Goal: Task Accomplishment & Management: Use online tool/utility

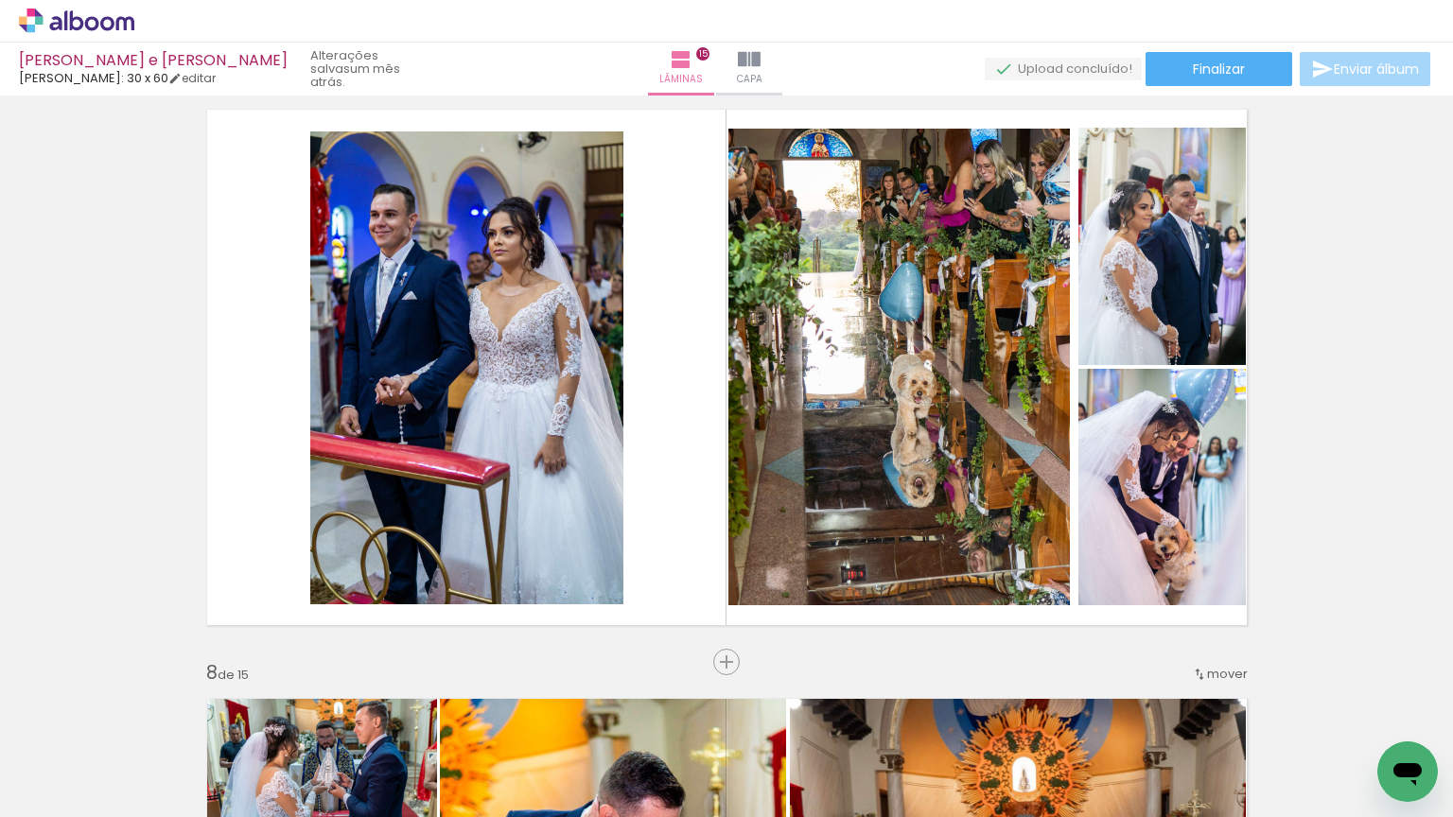
scroll to position [3544, 0]
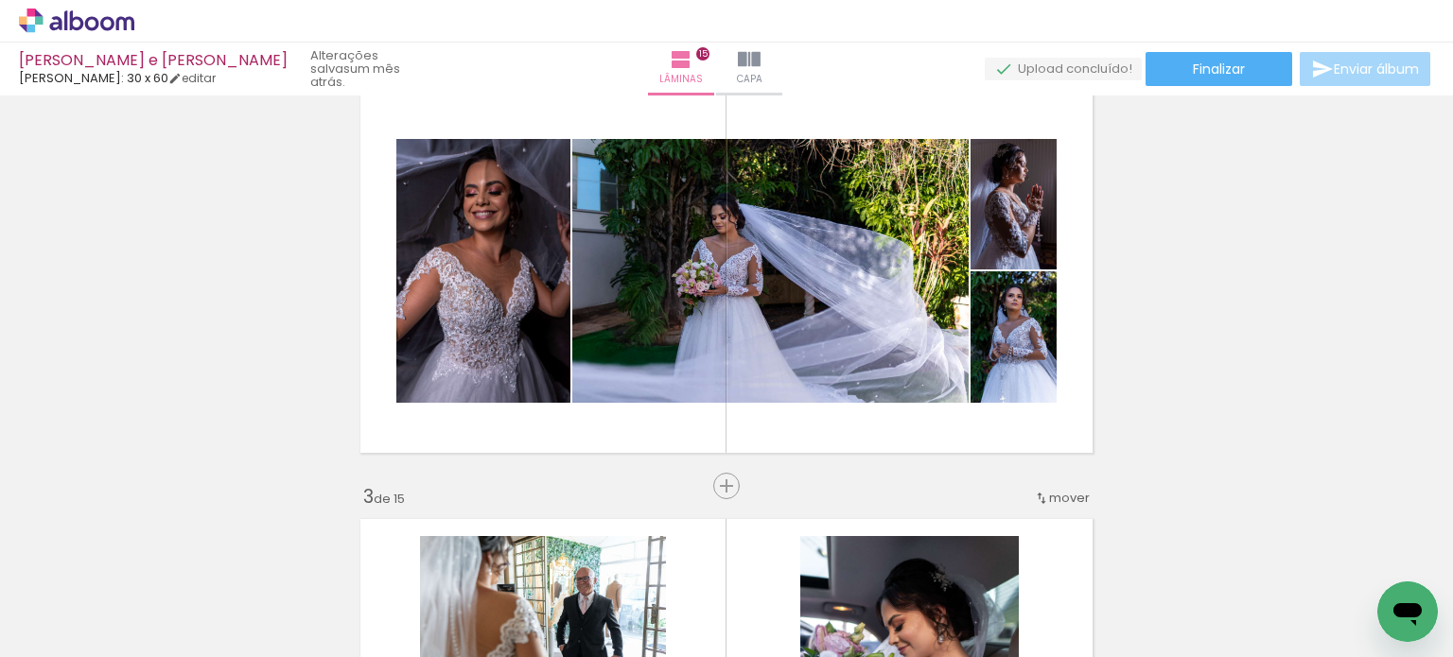
scroll to position [476, 0]
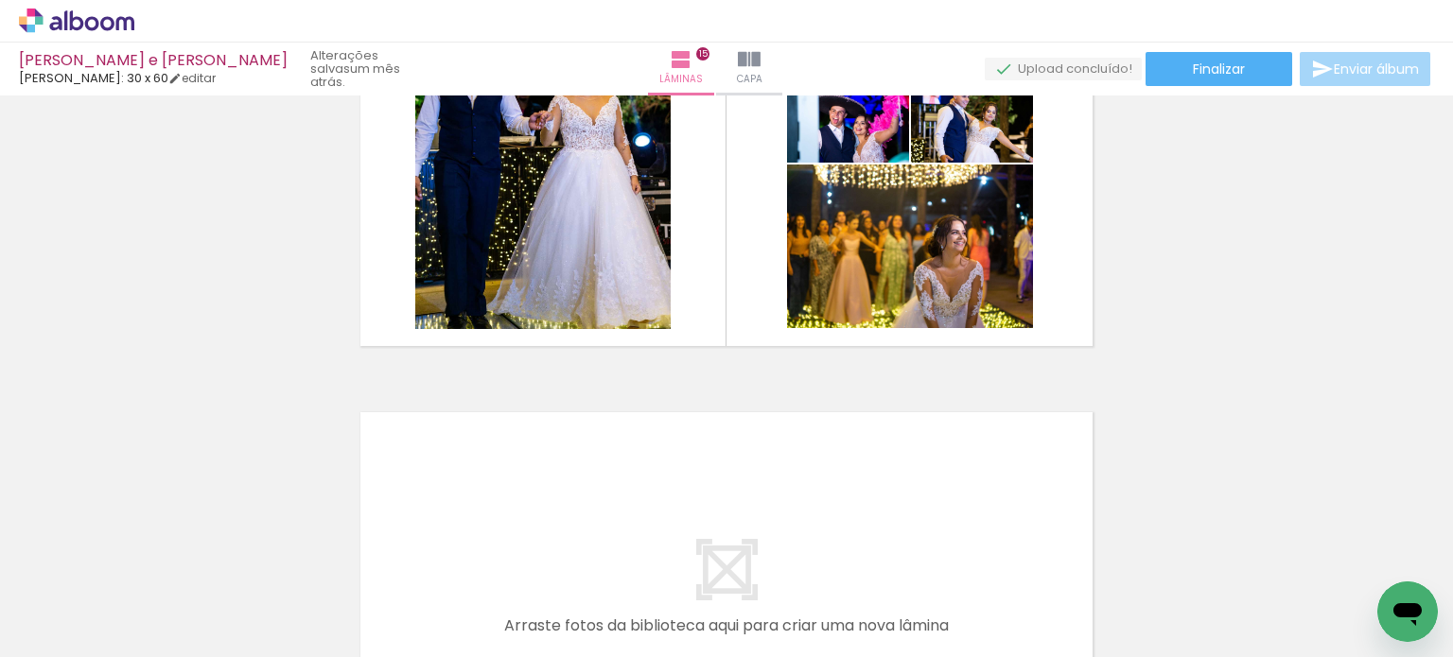
scroll to position [0, 2515]
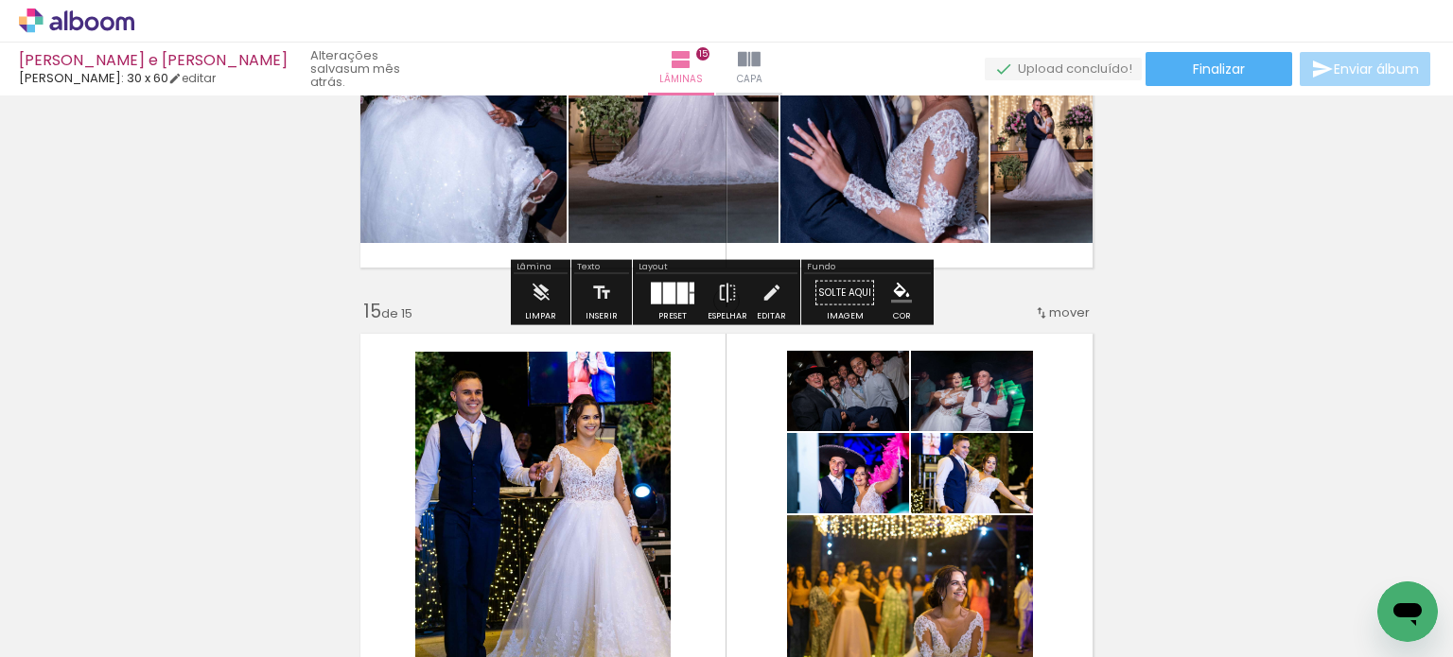
scroll to position [5460, 0]
